Goal: Task Accomplishment & Management: Complete application form

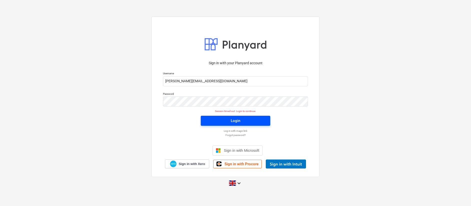
click at [227, 118] on span "Login" at bounding box center [236, 121] width 58 height 7
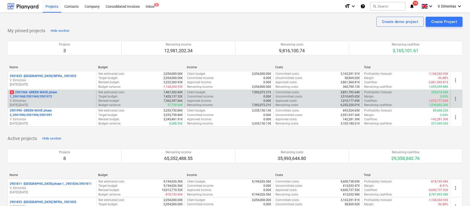
click at [36, 94] on p "6 2901968 - GREEN WAVE phase 1_2901968/2901969/2901972" at bounding box center [52, 94] width 84 height 9
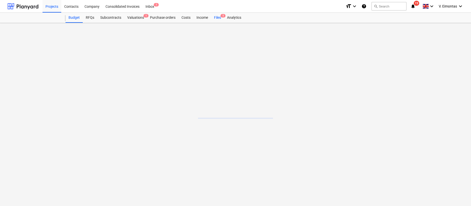
click at [220, 18] on div "Files 5" at bounding box center [217, 18] width 13 height 10
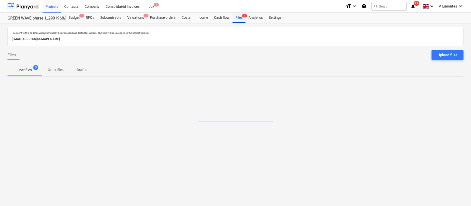
click at [237, 19] on div "Files 5" at bounding box center [239, 18] width 13 height 10
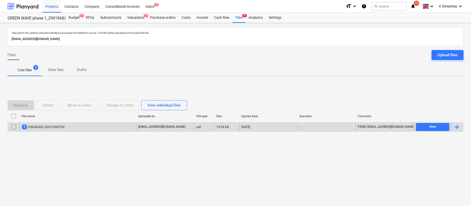
click at [76, 125] on div "5 25GLB2438_20251008.PDF" at bounding box center [78, 127] width 116 height 8
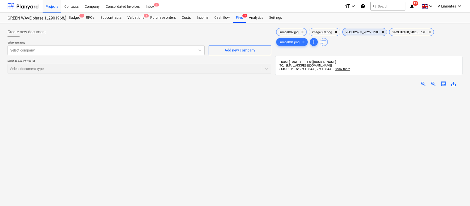
click at [370, 36] on div "25GLB2433_2025...PDF clear" at bounding box center [364, 32] width 45 height 8
click at [415, 33] on span "25GLB2438_2025...PDF" at bounding box center [408, 32] width 39 height 4
click at [363, 31] on span "25GLB2433_2025...PDF" at bounding box center [361, 32] width 39 height 4
click at [453, 85] on span "save_alt" at bounding box center [453, 84] width 6 height 6
click at [452, 47] on div "image002.jpg clear image003.png clear 25GLB2433_2025...PDF clear 25GLB2438_2025…" at bounding box center [368, 155] width 187 height 256
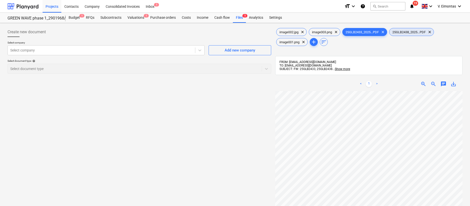
click at [421, 33] on span "25GLB2438_2025...PDF" at bounding box center [408, 32] width 39 height 4
click at [453, 87] on span "save_alt" at bounding box center [453, 84] width 6 height 6
click at [219, 101] on div "Create new document Select company Select company Add new company Select docume…" at bounding box center [139, 155] width 267 height 260
click at [241, 19] on div "Files 5" at bounding box center [239, 18] width 13 height 10
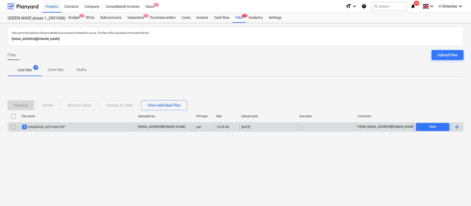
click at [14, 123] on input "checkbox" at bounding box center [14, 127] width 8 height 8
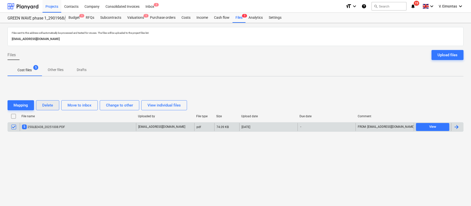
click at [53, 109] on button "Delete" at bounding box center [47, 105] width 23 height 10
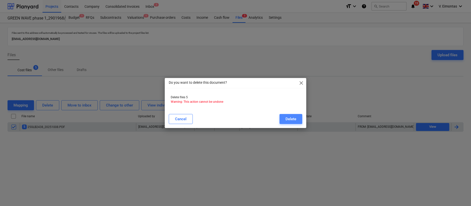
click at [296, 118] on button "Delete" at bounding box center [291, 119] width 23 height 10
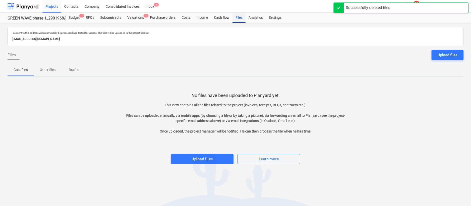
click at [236, 21] on div "Files" at bounding box center [239, 18] width 13 height 10
click at [212, 164] on div "Files sent to this address will automatically be processed and tested for virus…" at bounding box center [235, 114] width 471 height 183
click at [212, 163] on button "Upload files" at bounding box center [202, 159] width 63 height 10
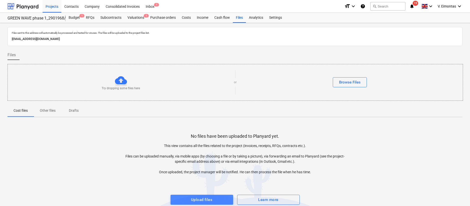
click at [220, 200] on span "Upload files" at bounding box center [202, 200] width 52 height 7
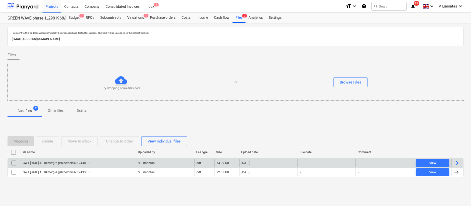
click at [77, 160] on div "GW1 [DATE] AB Ukmergės gelžbetonis Nr. 2438.PDF" at bounding box center [78, 163] width 116 height 8
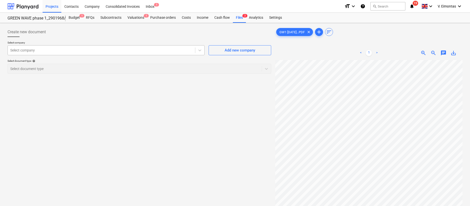
click at [153, 51] on div at bounding box center [101, 50] width 182 height 5
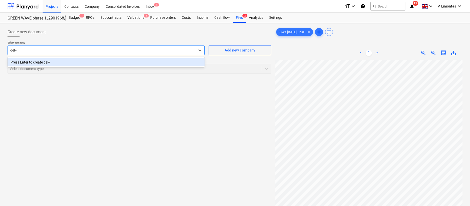
type input "gel"
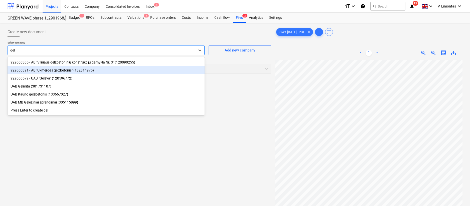
click at [67, 68] on div "929000391 - AB "Ukmergės gelžbetonis" (182814975)" at bounding box center [106, 70] width 197 height 8
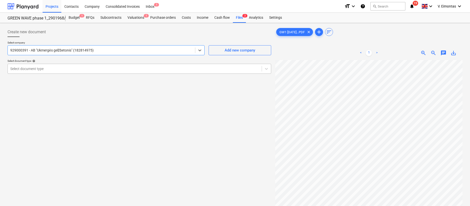
click at [64, 69] on div at bounding box center [134, 68] width 249 height 5
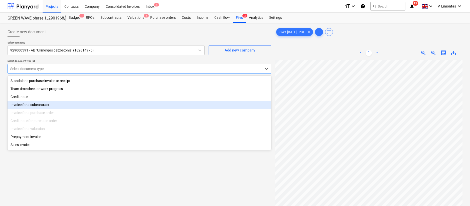
click at [50, 104] on div "Invoice for a subcontract" at bounding box center [139, 105] width 263 height 8
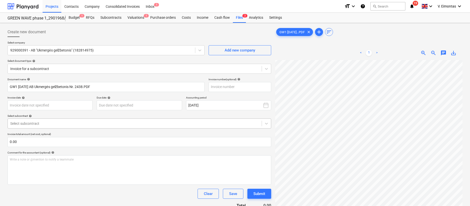
scroll to position [71, 29]
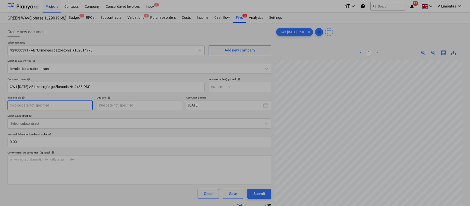
click at [66, 105] on body "Projects Contacts Company Consolidated Invoices Inbox 1 format_size keyboard_ar…" at bounding box center [235, 103] width 470 height 206
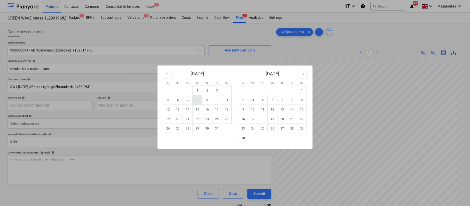
click at [198, 101] on td "8" at bounding box center [197, 100] width 10 height 10
type input "[DATE]"
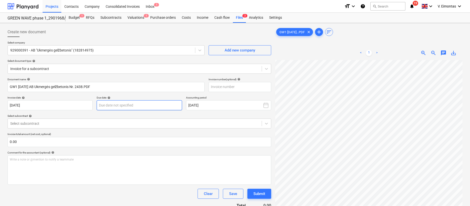
click at [171, 106] on body "Projects Contacts Company Consolidated Invoices Inbox 1 format_size keyboard_ar…" at bounding box center [235, 103] width 470 height 206
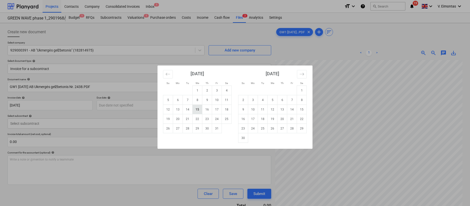
click at [199, 112] on td "15" at bounding box center [197, 110] width 10 height 10
type input "[DATE]"
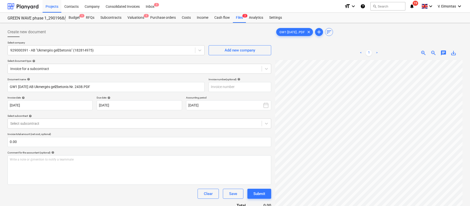
scroll to position [98, 29]
click at [89, 123] on div at bounding box center [134, 123] width 249 height 5
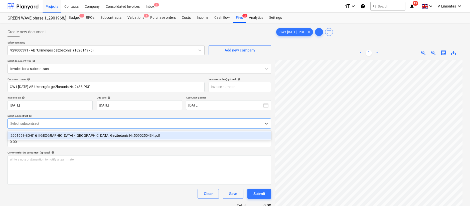
click at [83, 133] on div "2901968-SO-016 | [GEOGRAPHIC_DATA] - [GEOGRAPHIC_DATA] Gelžbetonis Nr.509025043…" at bounding box center [139, 136] width 263 height 8
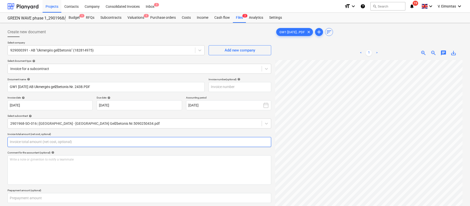
click at [88, 138] on input "text" at bounding box center [139, 142] width 263 height 10
type input "3,153.73"
click at [98, 170] on div "Write a note or @mention to notify a teammate [PERSON_NAME]" at bounding box center [139, 170] width 263 height 30
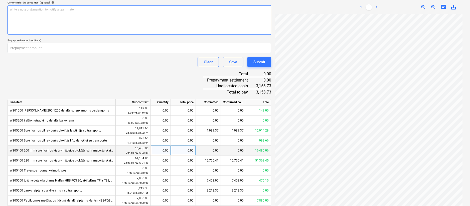
scroll to position [188, 0]
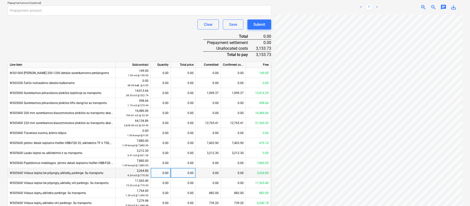
click at [175, 172] on div "0.00" at bounding box center [183, 173] width 25 height 10
click at [186, 171] on div "0.00" at bounding box center [183, 173] width 25 height 10
type input "1,433.7"
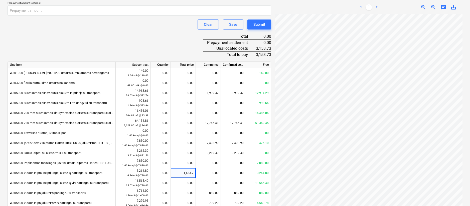
click at [150, 35] on div "Document name help GW1 [DATE] AB Ukmergės gelžbetonis Nr. 2438.PDF Invoice numb…" at bounding box center [139, 73] width 263 height 367
click at [181, 122] on div "0.00" at bounding box center [183, 123] width 25 height 10
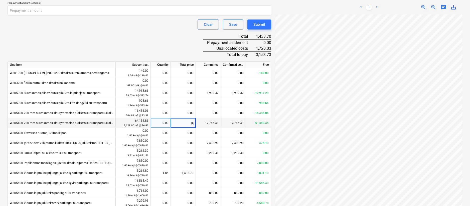
type input "ą"
type input "1720.03"
click at [170, 47] on div "Document name help GW1 [DATE] AB Ukmergės gelžbetonis Nr. 2438.PDF Invoice numb…" at bounding box center [139, 73] width 263 height 367
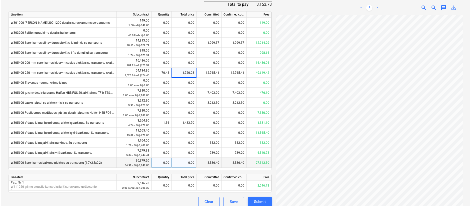
scroll to position [243, 0]
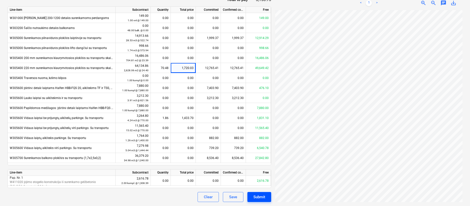
click at [258, 195] on div "Submit" at bounding box center [259, 197] width 12 height 7
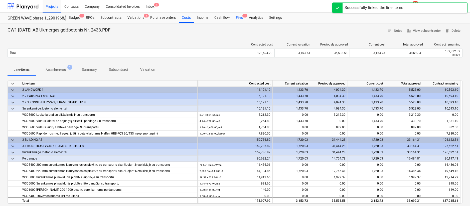
click at [239, 18] on div "Files 1" at bounding box center [239, 18] width 13 height 10
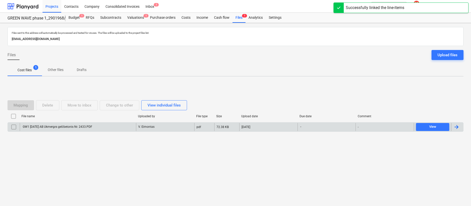
click at [110, 127] on div "GW1 [DATE] AB Ukmergės gelžbetonis Nr. 2433.PDF" at bounding box center [78, 127] width 116 height 8
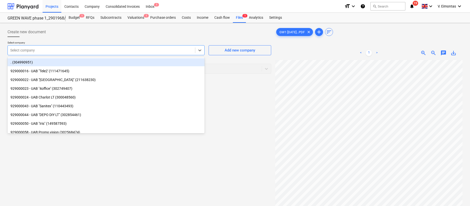
click at [64, 49] on div at bounding box center [101, 50] width 182 height 5
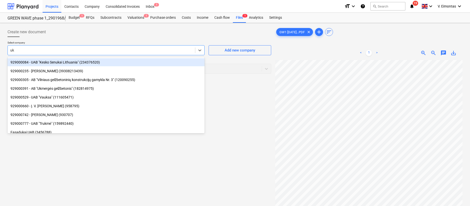
type input "ukm"
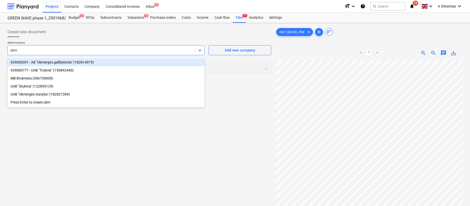
click at [64, 60] on div "929000391 - AB "Ukmergės gelžbetonis" (182814975)" at bounding box center [106, 62] width 197 height 8
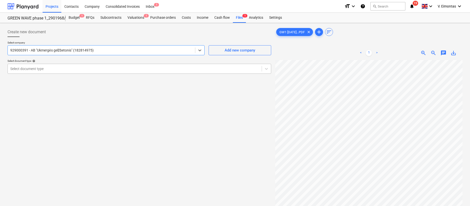
click at [65, 68] on div at bounding box center [134, 68] width 249 height 5
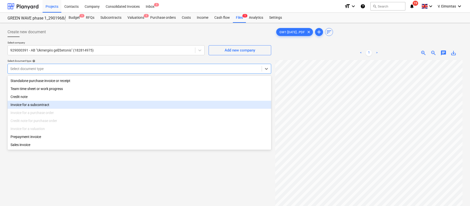
click at [43, 104] on div "Invoice for a subcontract" at bounding box center [139, 105] width 263 height 8
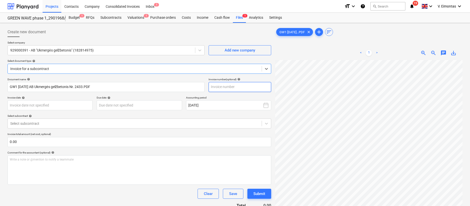
click at [239, 88] on input "text" at bounding box center [239, 87] width 63 height 10
type input "2433"
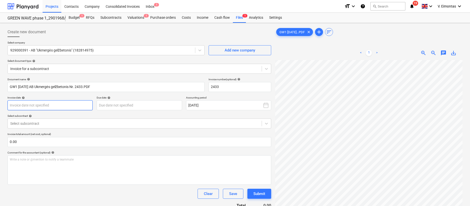
click at [74, 106] on body "Projects Contacts Company Consolidated Invoices Inbox 1 format_size keyboard_ar…" at bounding box center [235, 103] width 470 height 206
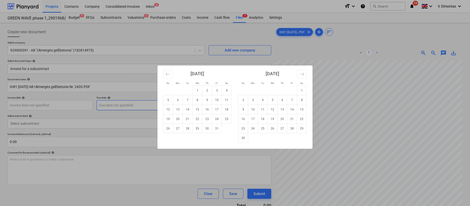
drag, startPoint x: 200, startPoint y: 98, endPoint x: 176, endPoint y: 106, distance: 25.0
click at [200, 99] on td "8" at bounding box center [197, 100] width 10 height 10
type input "[DATE]"
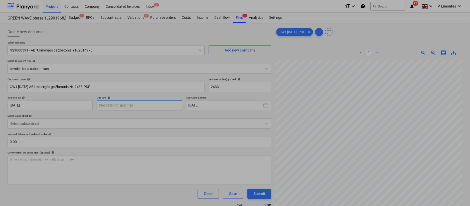
click at [143, 109] on body "Projects Contacts Company Consolidated Invoices Inbox 1 format_size keyboard_ar…" at bounding box center [235, 103] width 470 height 206
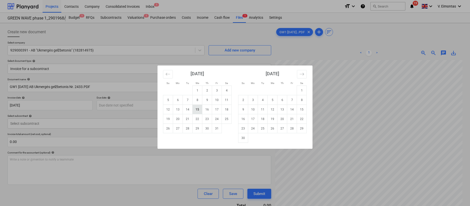
click at [198, 109] on td "15" at bounding box center [197, 110] width 10 height 10
type input "[DATE]"
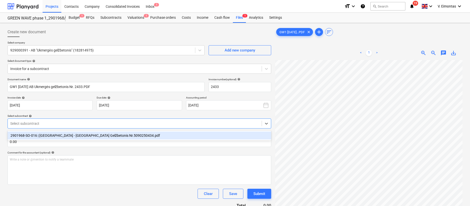
click at [114, 123] on div at bounding box center [134, 123] width 249 height 5
click at [103, 137] on div "2901968-SO-016 | [GEOGRAPHIC_DATA] - [GEOGRAPHIC_DATA] Gelžbetonis Nr.509025043…" at bounding box center [139, 136] width 263 height 8
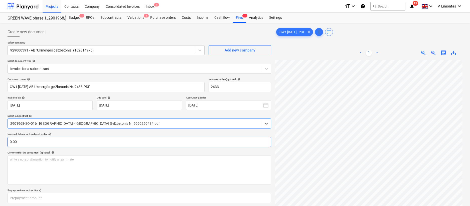
scroll to position [113, 29]
click at [158, 144] on input "text" at bounding box center [139, 142] width 263 height 10
type input "1,991.42"
click at [117, 167] on div "Write a note or @mention to notify a teammate [PERSON_NAME]" at bounding box center [139, 170] width 263 height 30
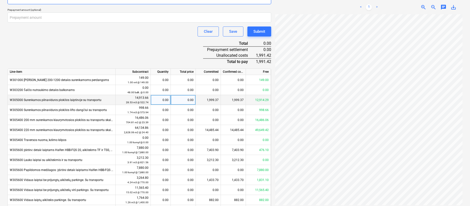
scroll to position [188, 0]
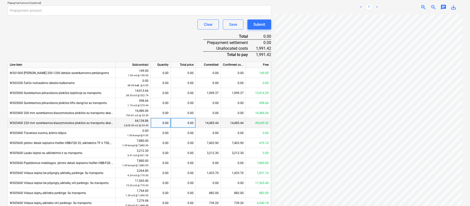
click at [186, 121] on div "0.00" at bounding box center [183, 123] width 25 height 10
type input "1991.42"
click at [161, 41] on div "Document name help GW1 [DATE] AB Ukmergės gelžbetonis Nr. 2433.PDF Invoice numb…" at bounding box center [139, 73] width 263 height 367
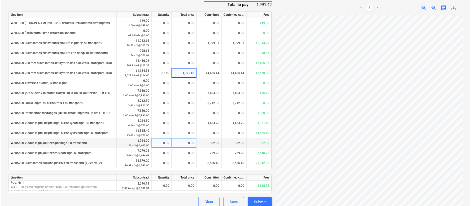
scroll to position [243, 0]
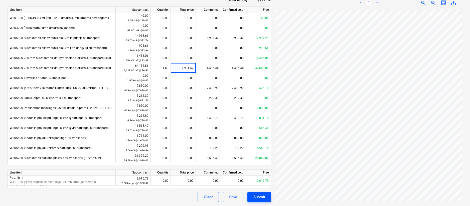
click at [259, 199] on div "Submit" at bounding box center [259, 197] width 12 height 7
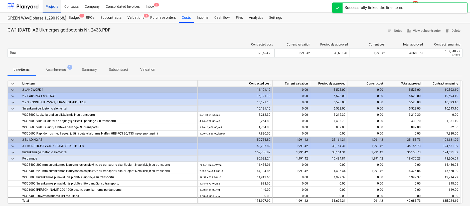
click at [53, 8] on div "Projects" at bounding box center [52, 6] width 19 height 13
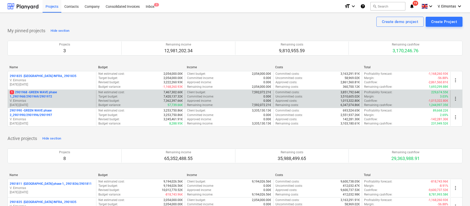
click at [236, 93] on div "Client budget : 7,592,072.21€" at bounding box center [229, 92] width 84 height 4
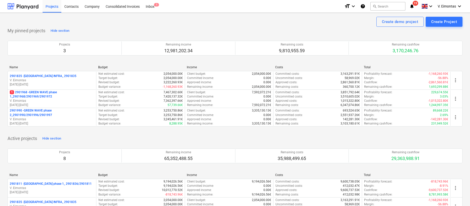
click at [248, 32] on div "My pinned projects Hide section Projects 3 Remaining income 12,981,202.34 Remai…" at bounding box center [235, 80] width 455 height 106
click at [47, 7] on div "Projects" at bounding box center [52, 6] width 19 height 13
